Goal: Task Accomplishment & Management: Complete application form

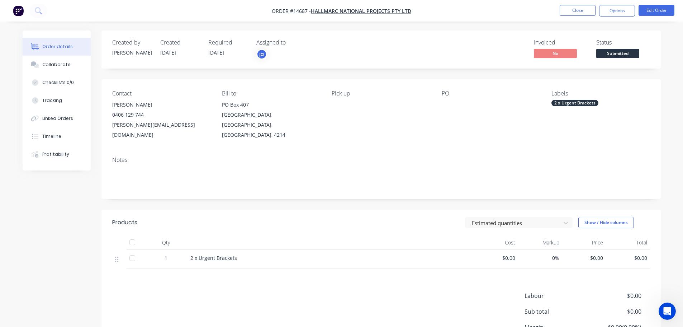
scroll to position [246, 0]
click at [568, 10] on button "Close" at bounding box center [578, 10] width 36 height 11
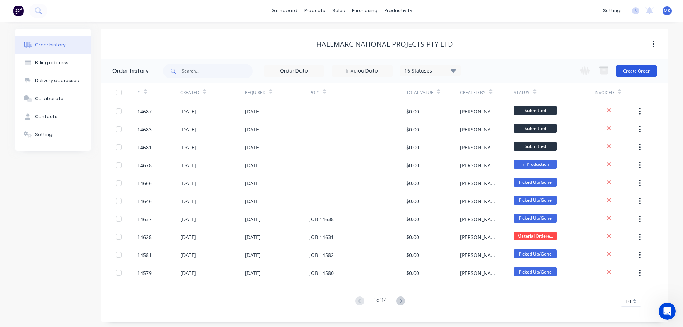
click at [649, 69] on button "Create Order" at bounding box center [637, 70] width 42 height 11
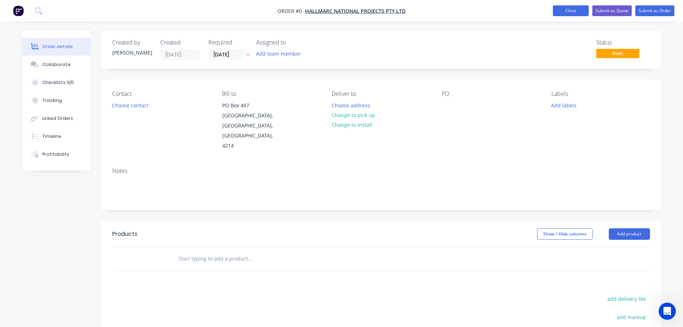
click at [561, 16] on button "Close" at bounding box center [571, 10] width 36 height 11
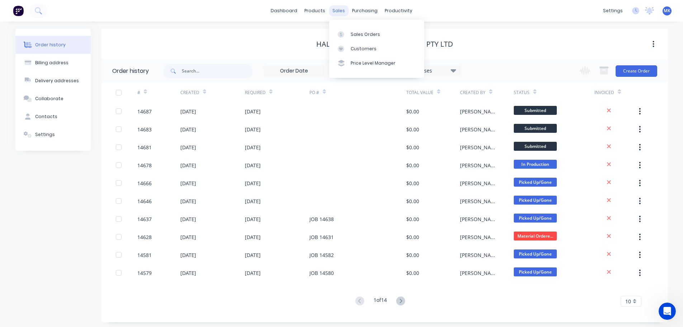
click at [340, 11] on div "sales" at bounding box center [339, 10] width 20 height 11
click at [355, 34] on div "Sales Orders" at bounding box center [365, 34] width 29 height 6
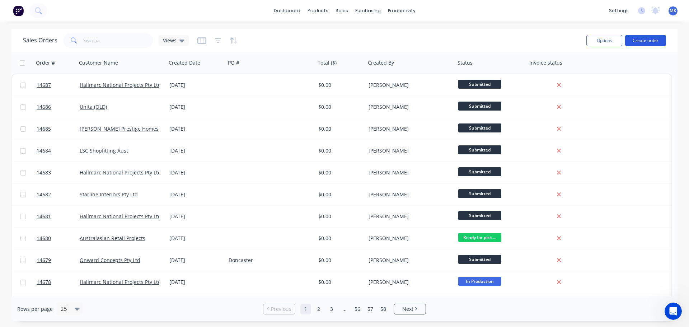
click at [633, 42] on button "Create order" at bounding box center [645, 40] width 41 height 11
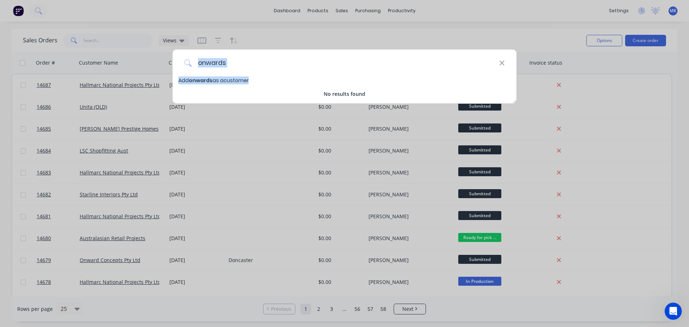
drag, startPoint x: 248, startPoint y: 81, endPoint x: 267, endPoint y: 62, distance: 26.4
click at [267, 62] on div "onwards Add onwards as a customer No results found" at bounding box center [344, 76] width 344 height 55
click at [267, 62] on input "onwards" at bounding box center [345, 63] width 307 height 27
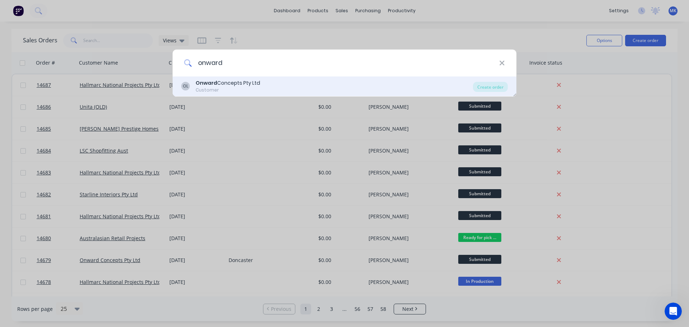
type input "onward"
click at [255, 84] on div "Onward Concepts Pty Ltd" at bounding box center [228, 83] width 65 height 8
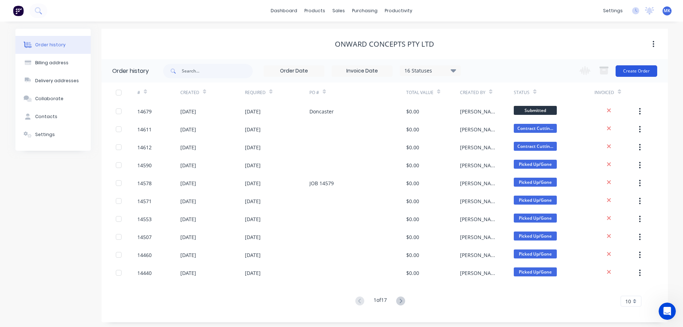
click at [632, 71] on button "Create Order" at bounding box center [637, 70] width 42 height 11
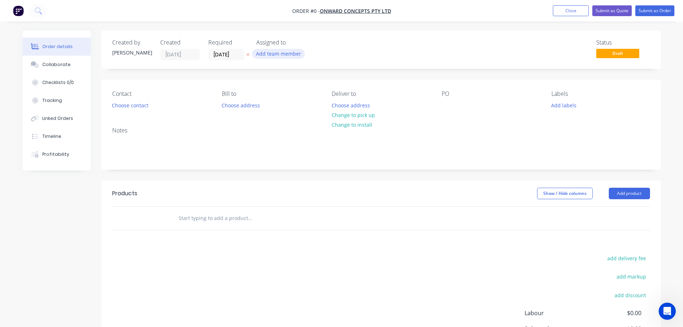
click at [292, 56] on button "Add team member" at bounding box center [278, 54] width 53 height 10
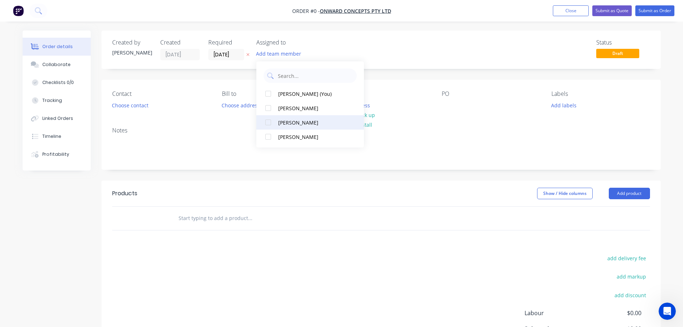
click at [296, 123] on div "[PERSON_NAME]" at bounding box center [314, 123] width 72 height 8
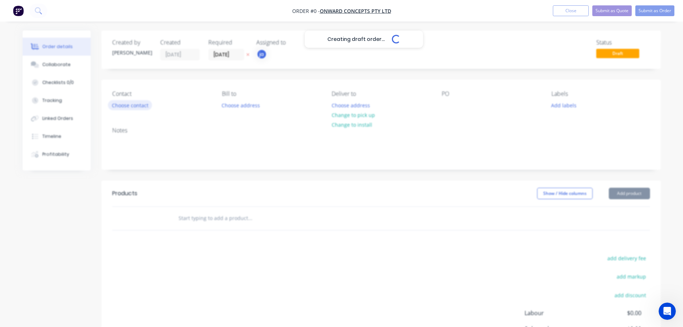
click at [145, 107] on div "Creating draft order... Loading... Order details Collaborate Checklists 0/0 Tra…" at bounding box center [341, 221] width 653 height 383
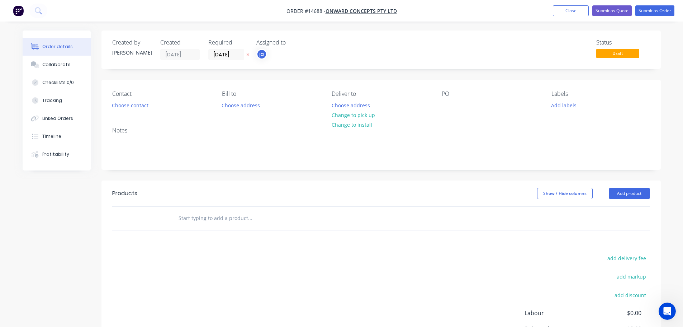
click at [145, 107] on button "Choose contact" at bounding box center [130, 105] width 44 height 10
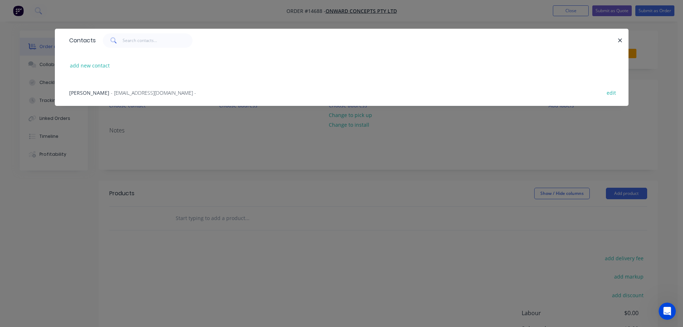
drag, startPoint x: 122, startPoint y: 84, endPoint x: 139, endPoint y: 95, distance: 20.8
click at [123, 84] on div "[PERSON_NAME] - [EMAIL_ADDRESS][DOMAIN_NAME] - edit" at bounding box center [342, 92] width 552 height 27
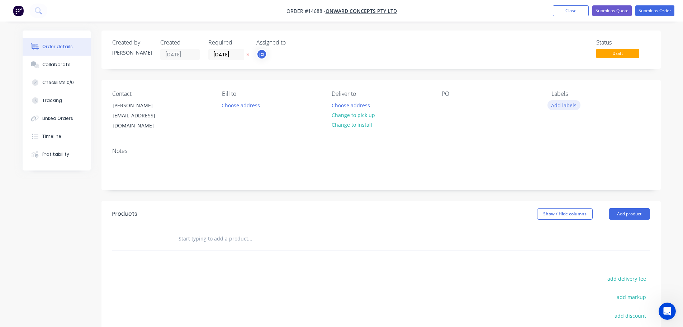
click at [555, 104] on button "Add labels" at bounding box center [564, 105] width 33 height 10
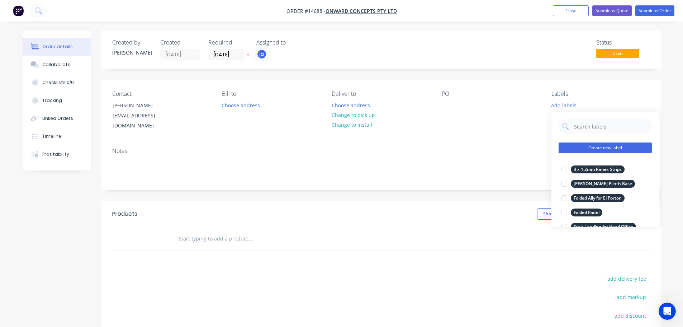
click at [619, 149] on button "Create new label" at bounding box center [605, 147] width 93 height 11
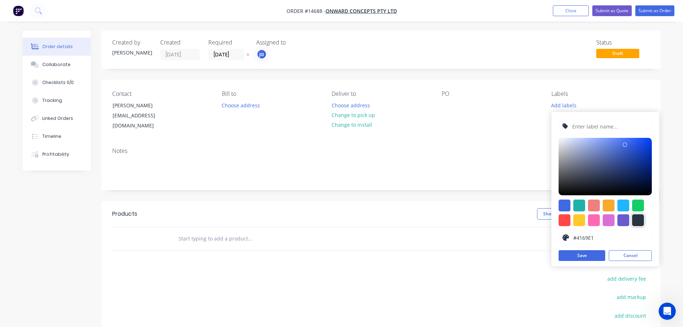
click at [637, 222] on div at bounding box center [638, 220] width 12 height 12
type input "#273444"
click at [600, 130] on input "text" at bounding box center [610, 126] width 76 height 14
paste input "Perfect Stranger Mandurah"
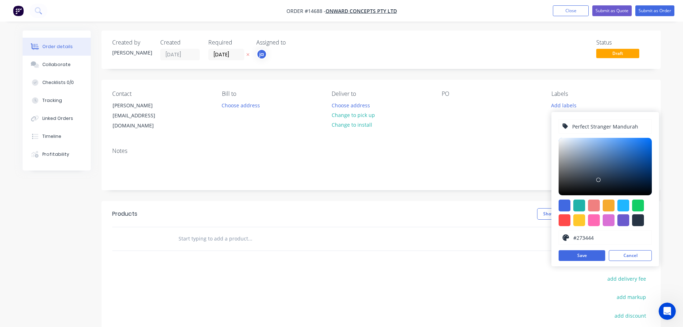
type input "Perfect Stranger Mandurah"
click at [584, 249] on div "Perfect Stranger Mandurah #273444 hex #273444 Save Cancel" at bounding box center [606, 189] width 108 height 154
click at [584, 254] on button "Save" at bounding box center [582, 255] width 47 height 11
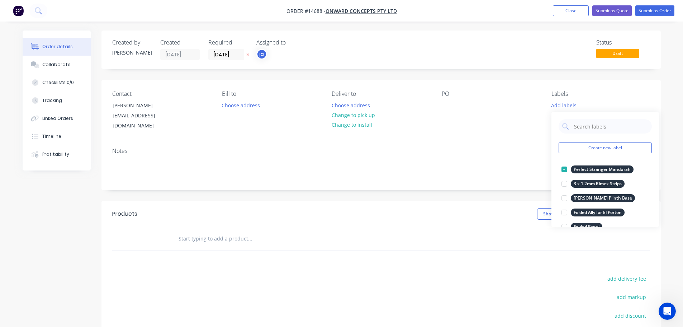
click at [225, 233] on input "text" at bounding box center [250, 238] width 144 height 14
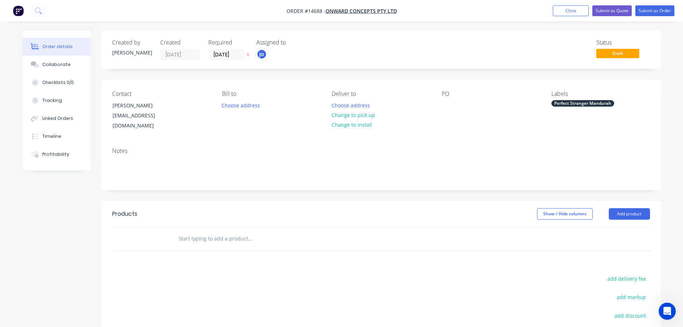
paste input "Perfect Stranger Mandurah"
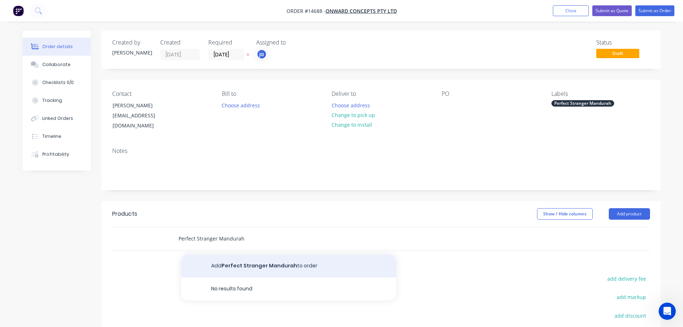
type input "Perfect Stranger Mandurah"
click at [239, 262] on button "Add Perfect Stranger Mandurah to order" at bounding box center [288, 265] width 215 height 23
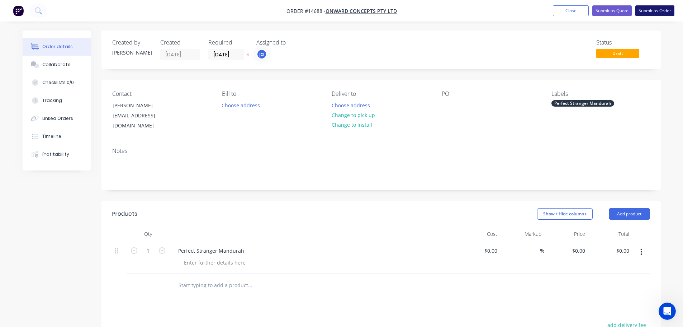
click at [664, 11] on button "Submit as Order" at bounding box center [655, 10] width 39 height 11
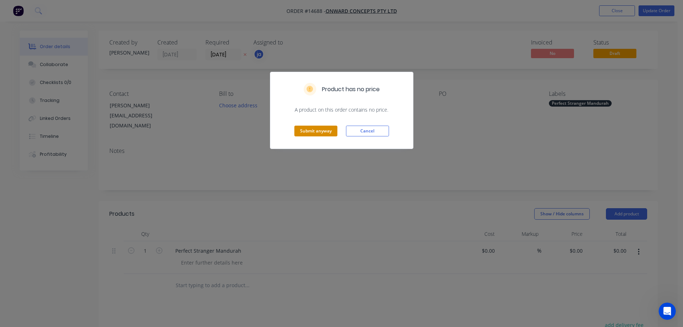
click at [325, 132] on button "Submit anyway" at bounding box center [316, 131] width 43 height 11
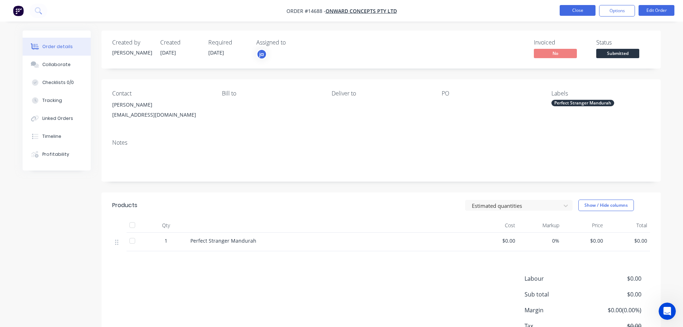
click at [572, 11] on button "Close" at bounding box center [578, 10] width 36 height 11
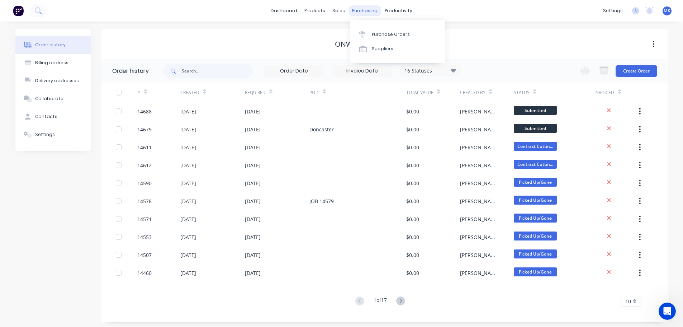
click at [349, 11] on div "purchasing" at bounding box center [365, 10] width 33 height 11
click at [340, 10] on div "sales" at bounding box center [339, 10] width 20 height 11
click at [359, 33] on div "Sales Orders" at bounding box center [365, 34] width 29 height 6
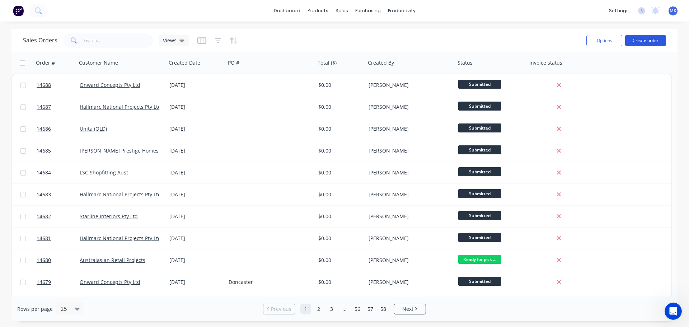
click at [649, 37] on button "Create order" at bounding box center [645, 40] width 41 height 11
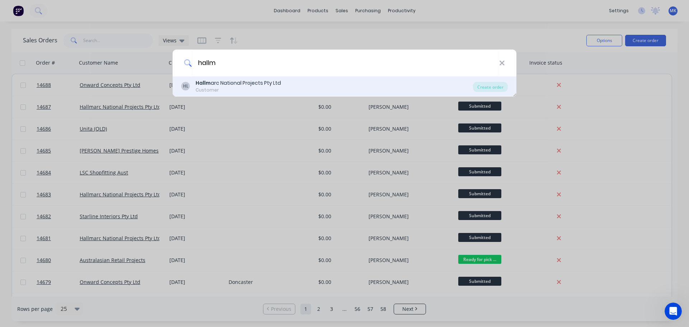
type input "hallm"
click at [337, 82] on div "[PERSON_NAME] arc National Projects Pty Ltd Customer" at bounding box center [327, 86] width 292 height 14
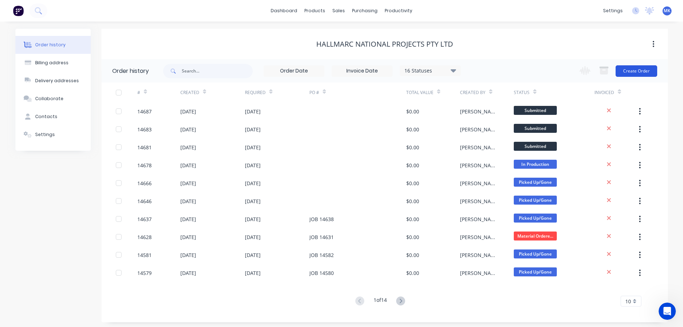
click at [639, 70] on button "Create Order" at bounding box center [637, 70] width 42 height 11
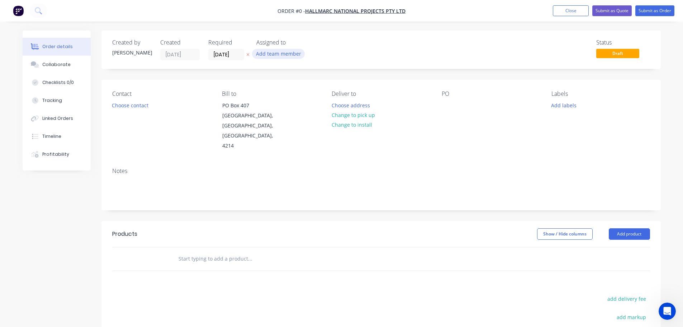
click at [294, 54] on button "Add team member" at bounding box center [278, 54] width 53 height 10
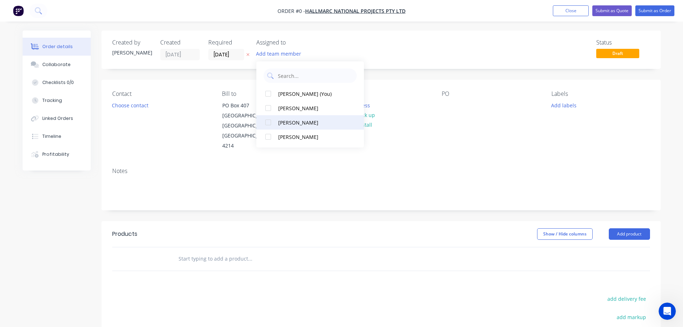
click at [326, 123] on div "[PERSON_NAME]" at bounding box center [314, 123] width 72 height 8
click at [130, 100] on div "Order details Collaborate Checklists 0/0 Tracking Linked Orders Timeline Profit…" at bounding box center [341, 241] width 653 height 423
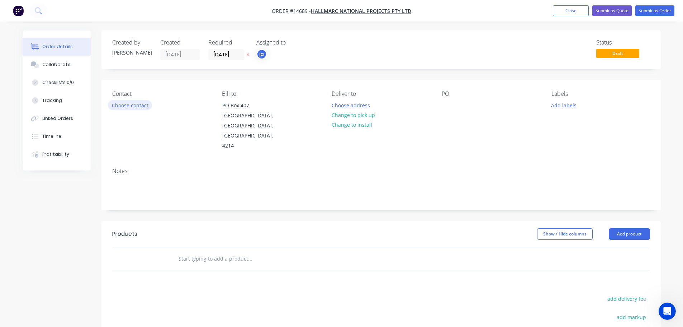
click at [131, 103] on button "Choose contact" at bounding box center [130, 105] width 44 height 10
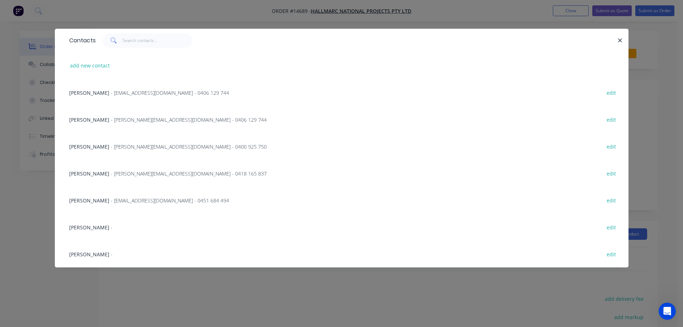
click at [126, 122] on span "- [PERSON_NAME][EMAIL_ADDRESS][DOMAIN_NAME] - 0406 129 744" at bounding box center [189, 119] width 156 height 7
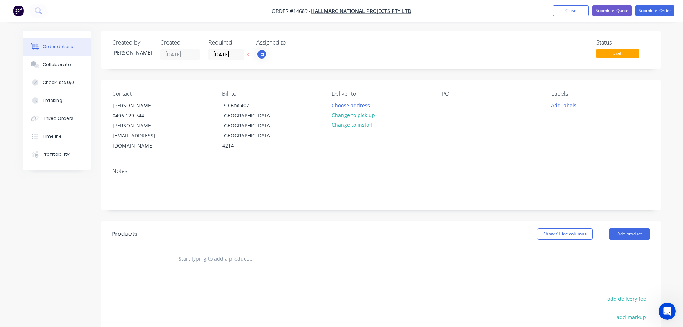
drag, startPoint x: 353, startPoint y: 114, endPoint x: 464, endPoint y: 113, distance: 110.9
click at [353, 114] on button "Change to pick up" at bounding box center [353, 115] width 51 height 10
click at [563, 105] on button "Add labels" at bounding box center [564, 105] width 33 height 10
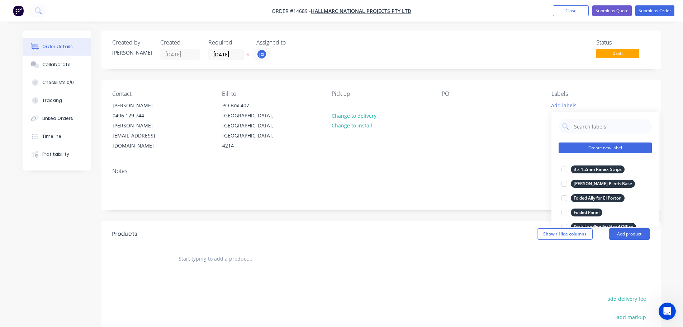
click at [612, 144] on button "Create new label" at bounding box center [605, 147] width 93 height 11
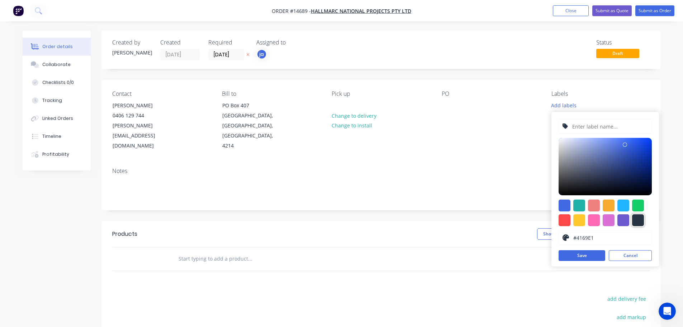
click at [641, 224] on div at bounding box center [638, 220] width 12 height 12
type input "#273444"
click at [577, 117] on div "#273444 hex #273444 Save Cancel" at bounding box center [606, 189] width 108 height 154
click at [577, 124] on input "text" at bounding box center [610, 126] width 76 height 14
paste input "[PERSON_NAME] E - [PERSON_NAME][GEOGRAPHIC_DATA]"
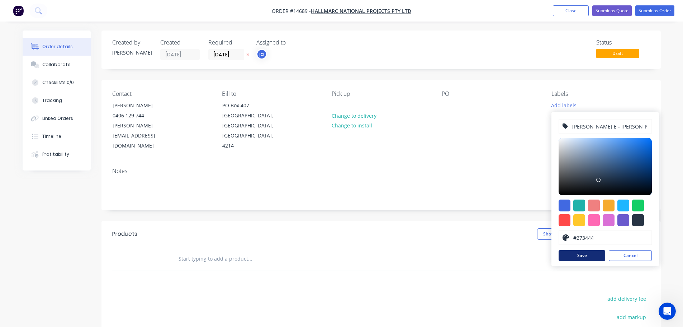
type input "[PERSON_NAME] E - [PERSON_NAME][GEOGRAPHIC_DATA]"
click at [581, 256] on button "Save" at bounding box center [582, 255] width 47 height 11
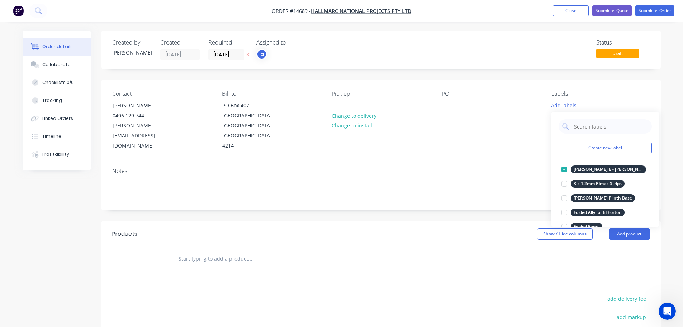
click at [229, 251] on input "text" at bounding box center [250, 258] width 144 height 14
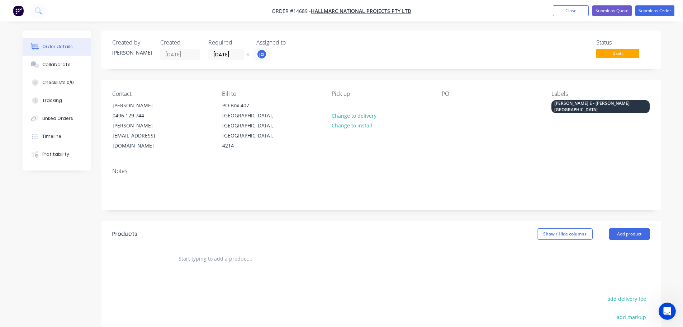
paste input "[PERSON_NAME] E - [PERSON_NAME][GEOGRAPHIC_DATA]"
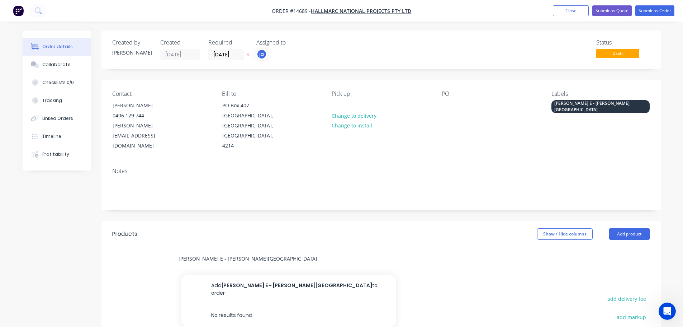
type input "[PERSON_NAME] E - [PERSON_NAME][GEOGRAPHIC_DATA]"
click at [251, 274] on button "Add Jacqui E - [GEOGRAPHIC_DATA] to order" at bounding box center [288, 288] width 215 height 29
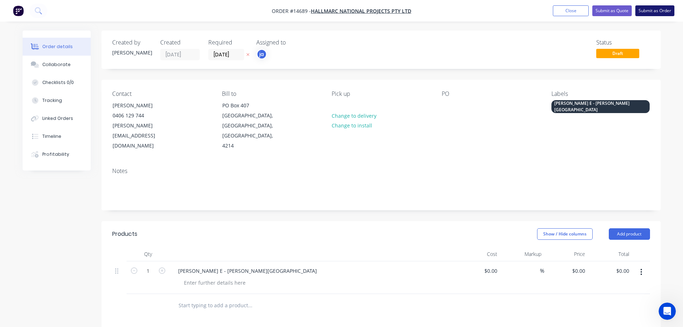
click at [659, 13] on button "Submit as Order" at bounding box center [655, 10] width 39 height 11
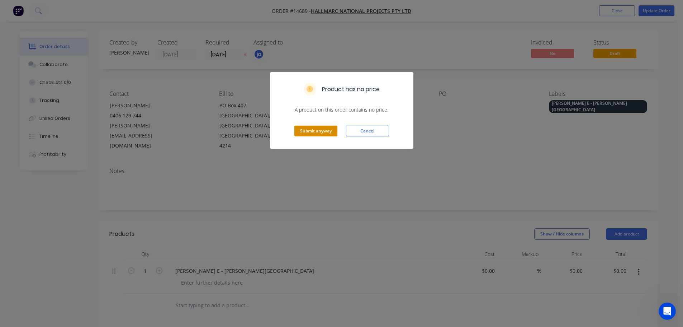
click at [324, 130] on button "Submit anyway" at bounding box center [316, 131] width 43 height 11
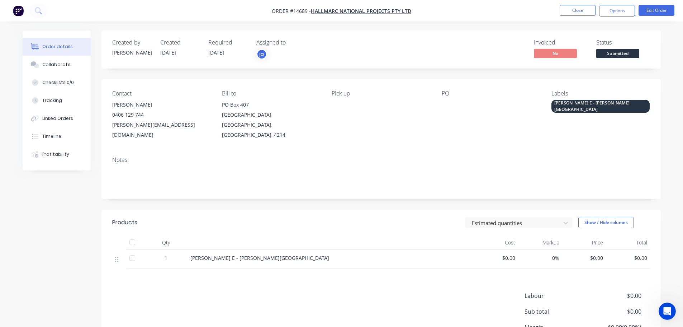
click at [568, 5] on nav "Order #14689 - Hallmarc National Projects Pty Ltd Close Options Edit Order" at bounding box center [341, 11] width 683 height 22
click at [584, 13] on button "Close" at bounding box center [578, 10] width 36 height 11
